Goal: Transaction & Acquisition: Download file/media

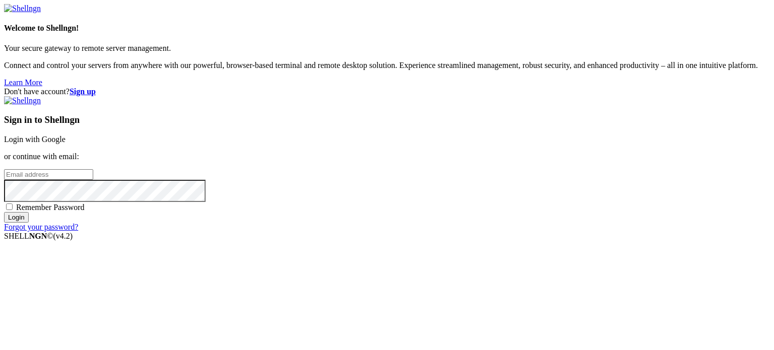
click at [66, 135] on link "Login with Google" at bounding box center [34, 139] width 61 height 9
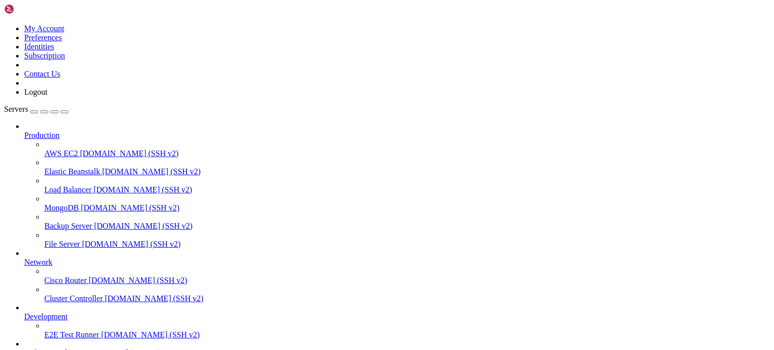
scroll to position [83, 0]
type input "/root/binance-bot"
